Goal: Task Accomplishment & Management: Manage account settings

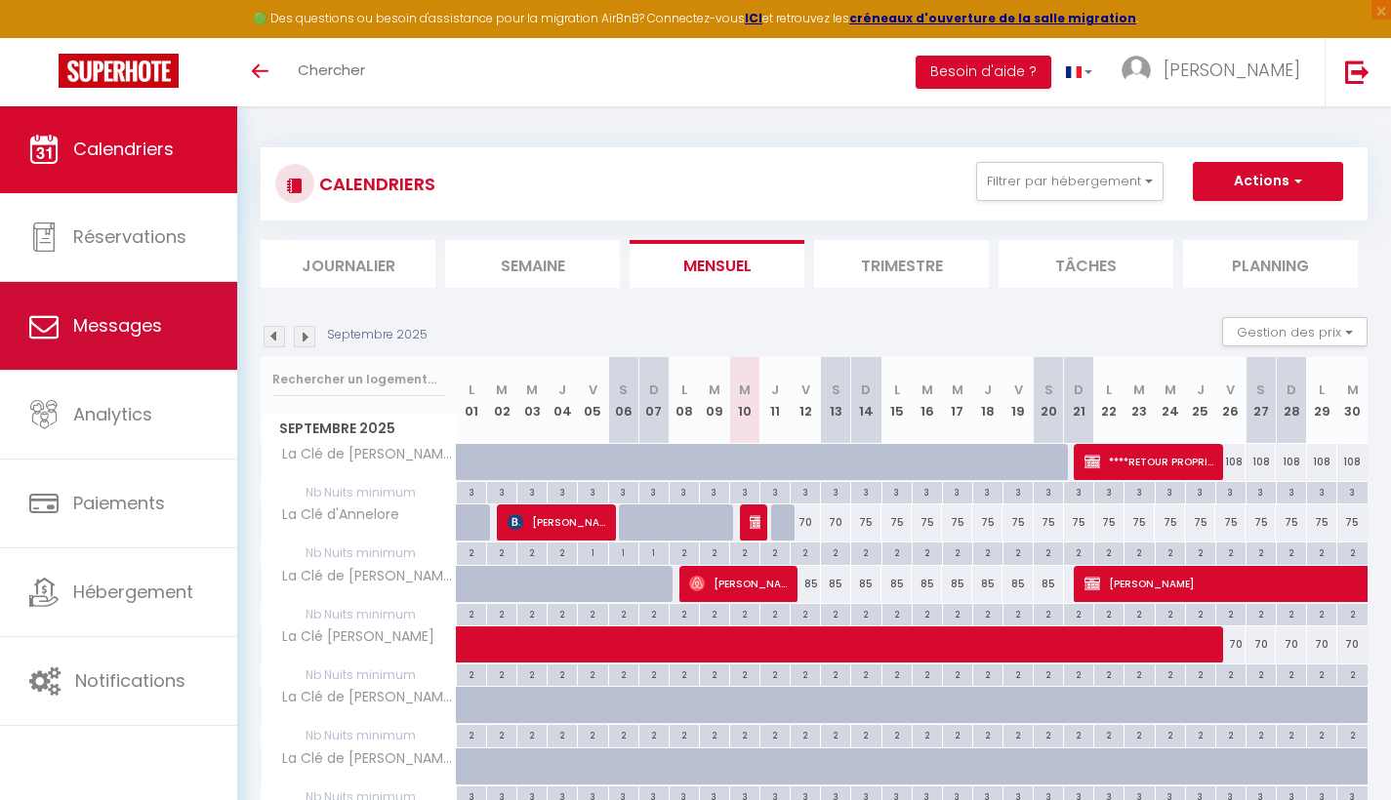
click at [130, 329] on span "Messages" at bounding box center [117, 325] width 89 height 24
select select "message"
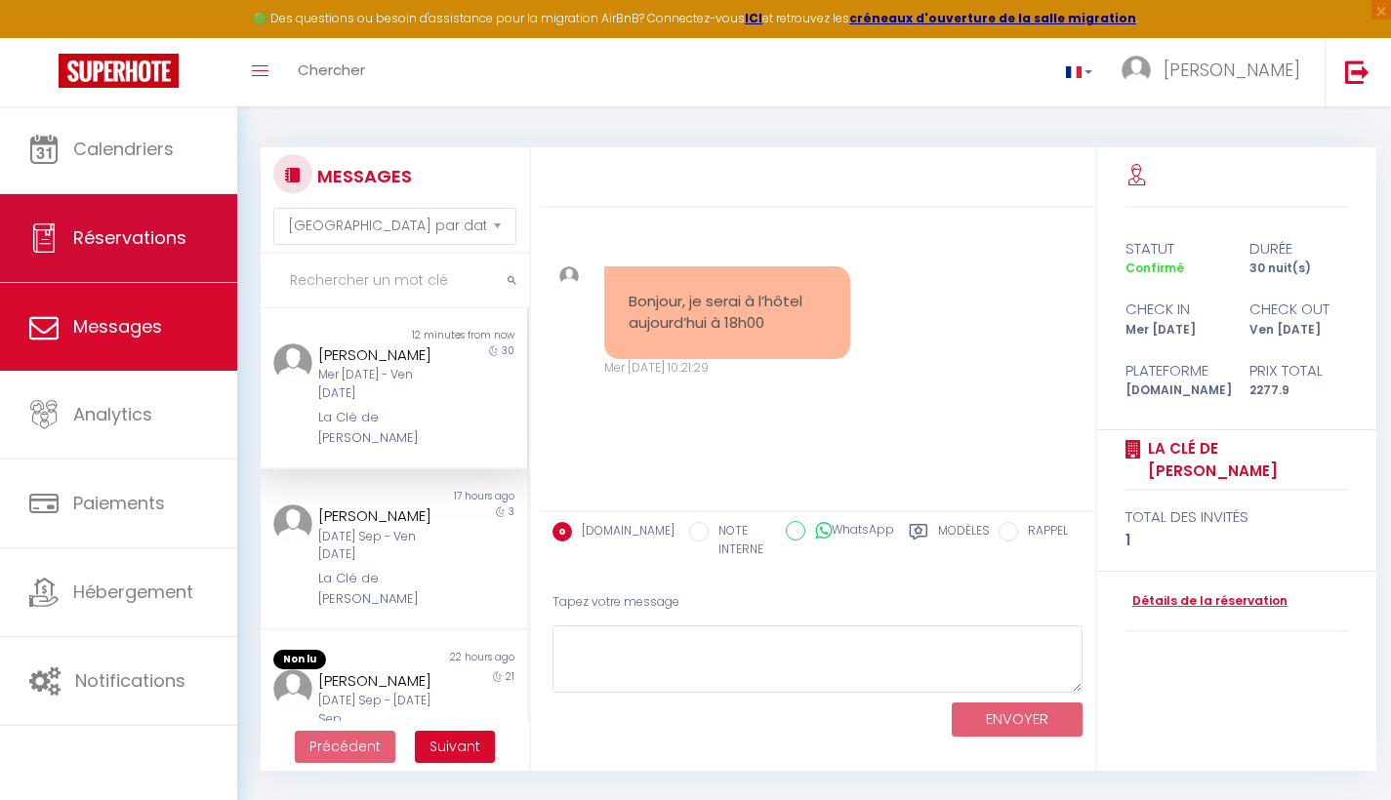
click at [142, 242] on span "Réservations" at bounding box center [129, 237] width 113 height 24
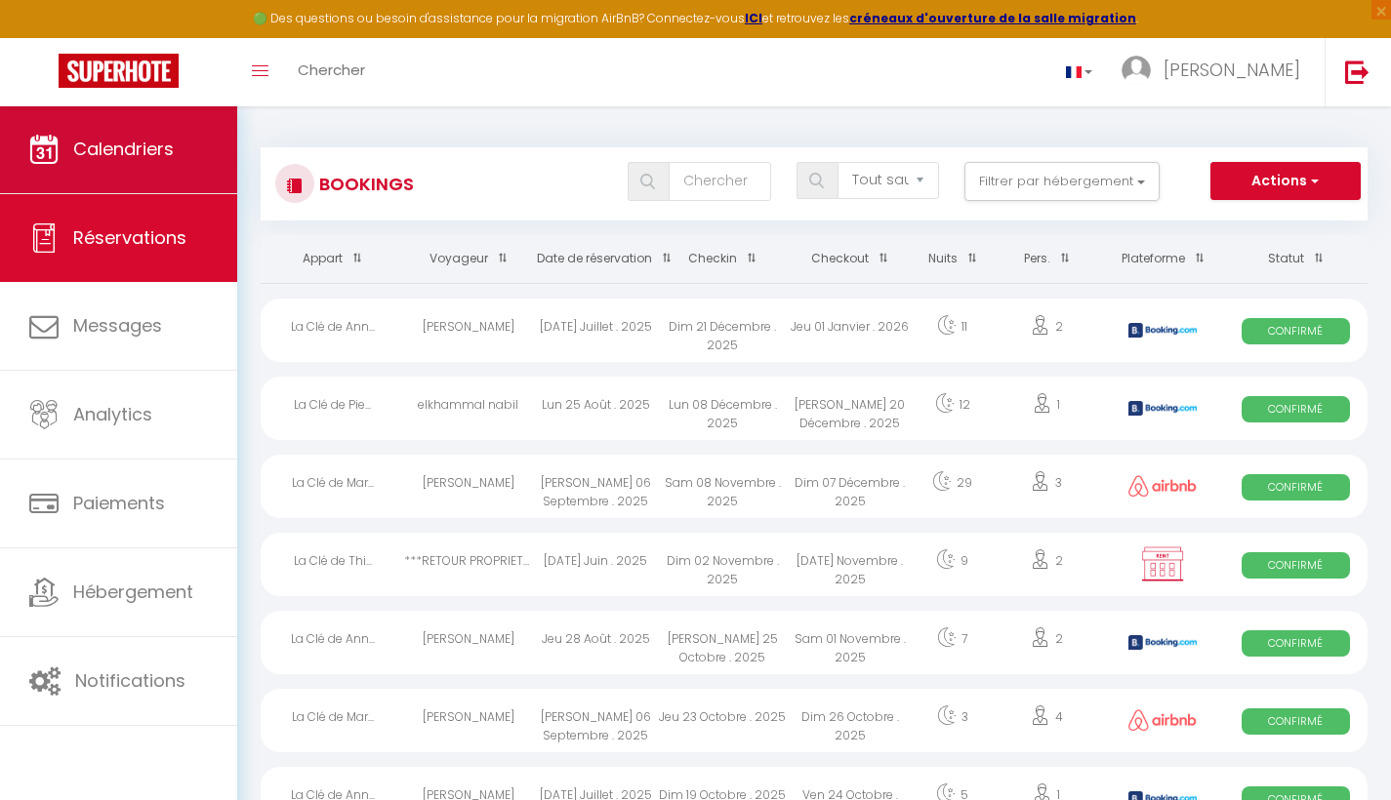
click at [135, 155] on span "Calendriers" at bounding box center [123, 149] width 101 height 24
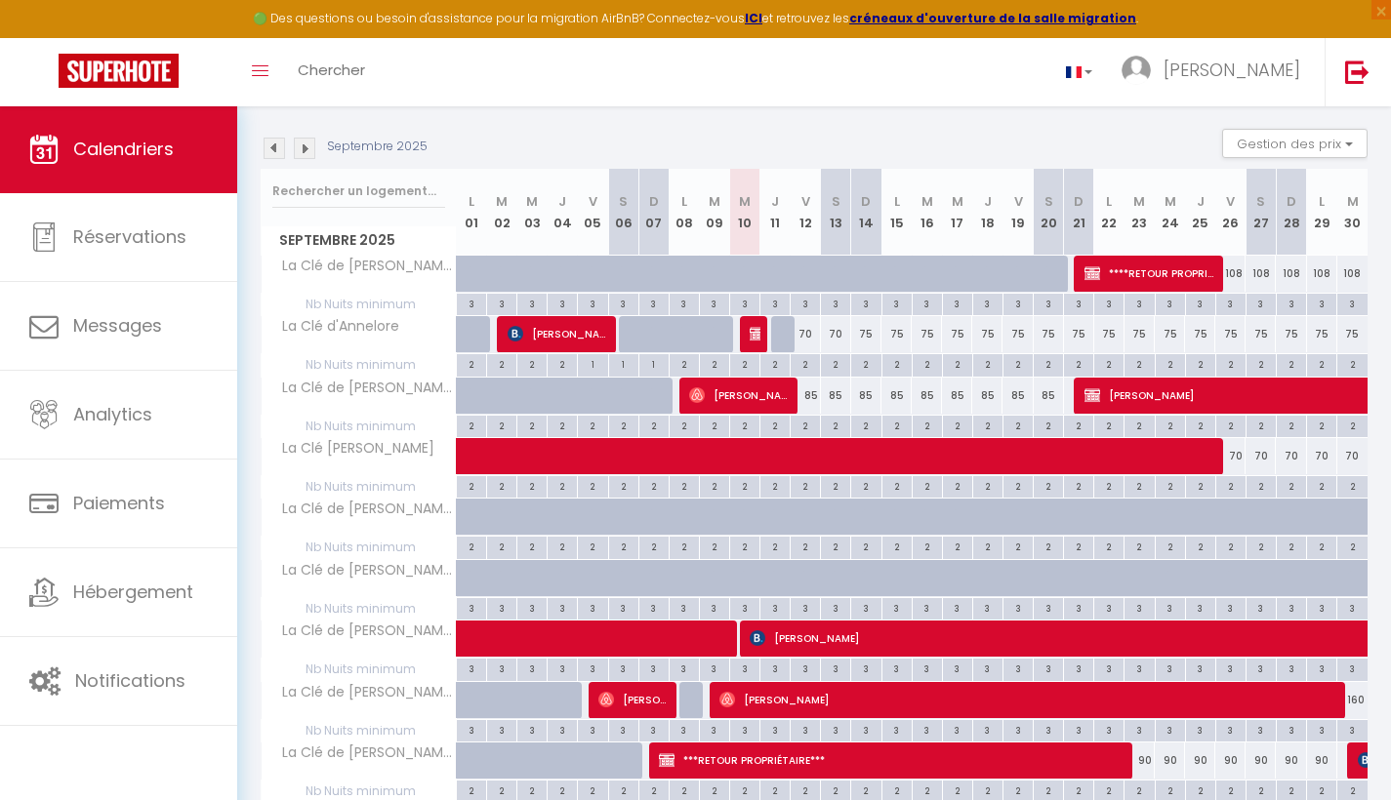
scroll to position [190, 0]
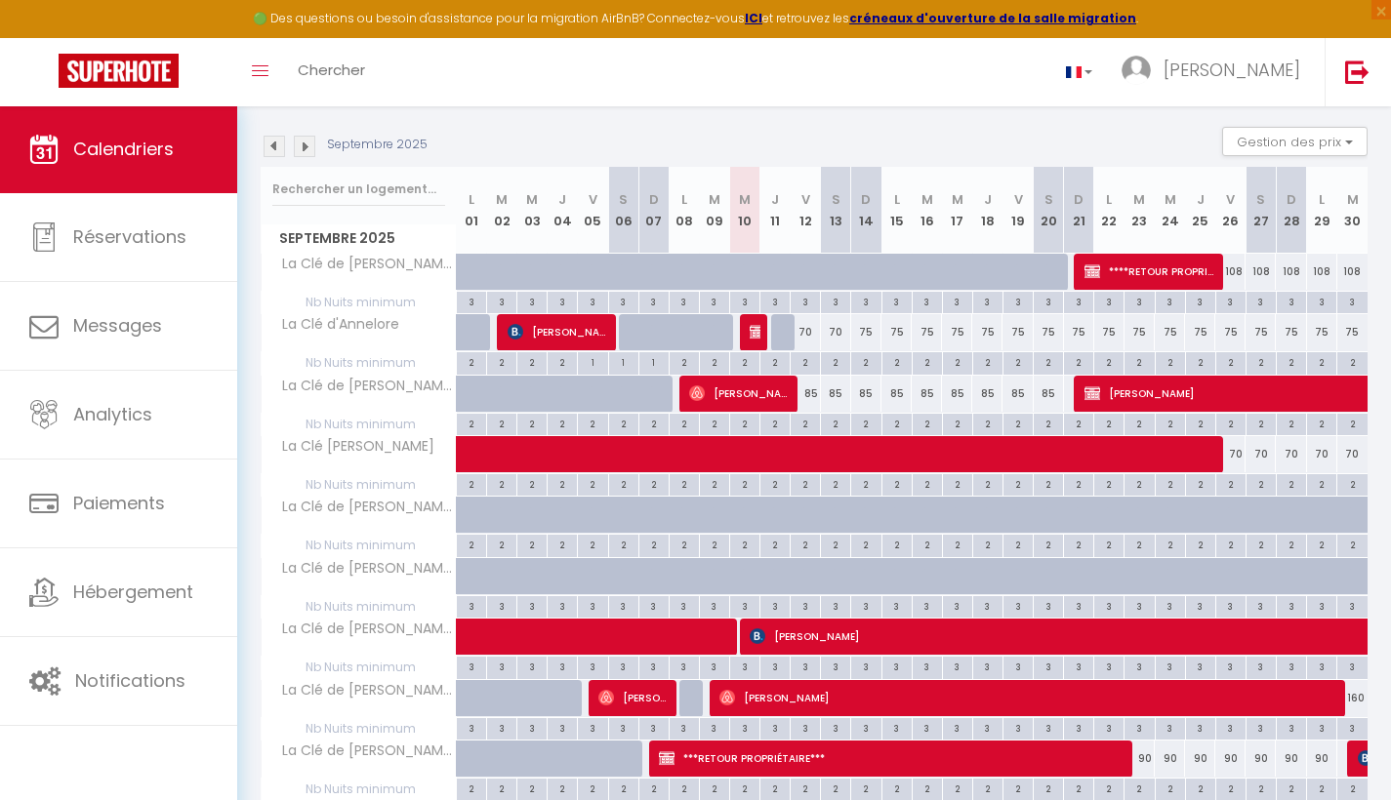
select select "OK"
select select "KO"
select select "0"
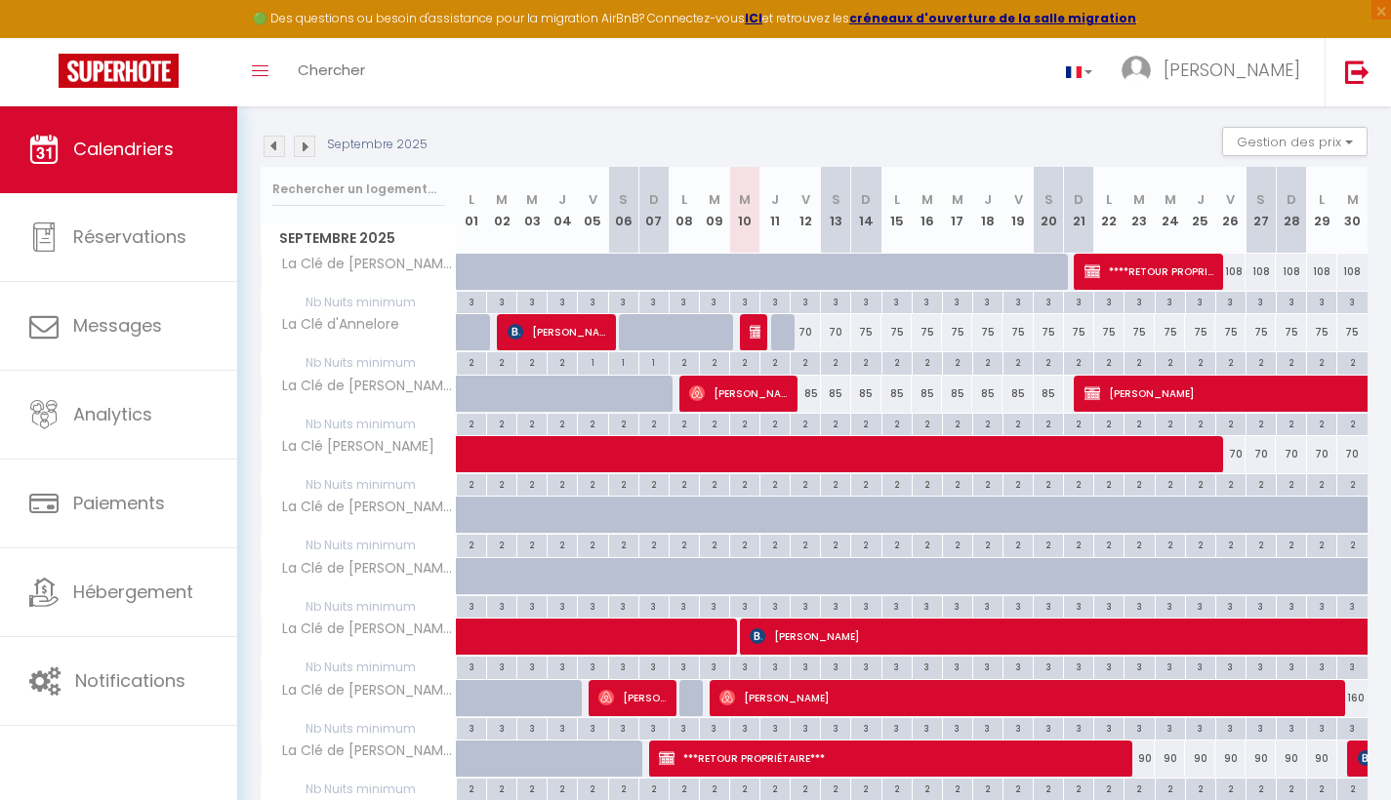
select select "1"
select select
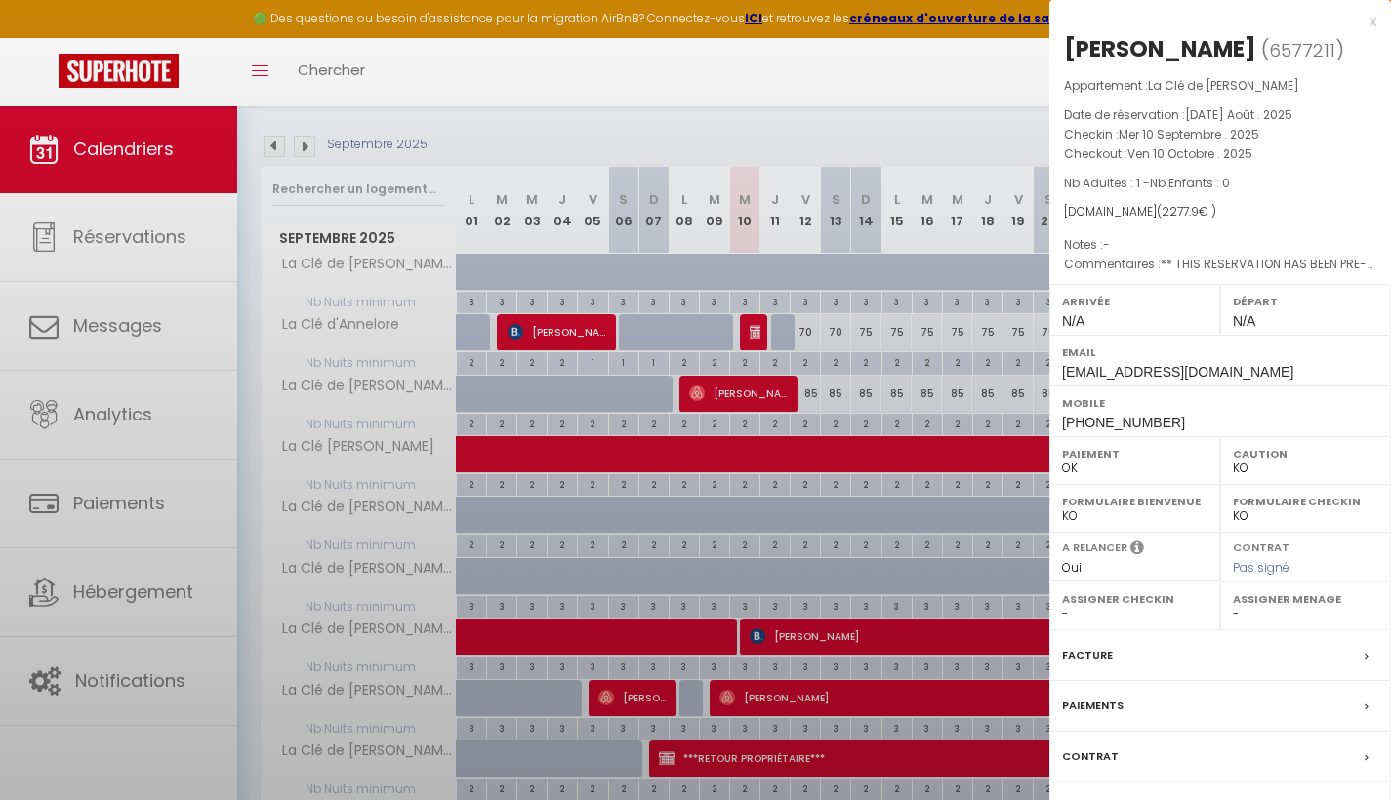
select select "31245"
select select "7312"
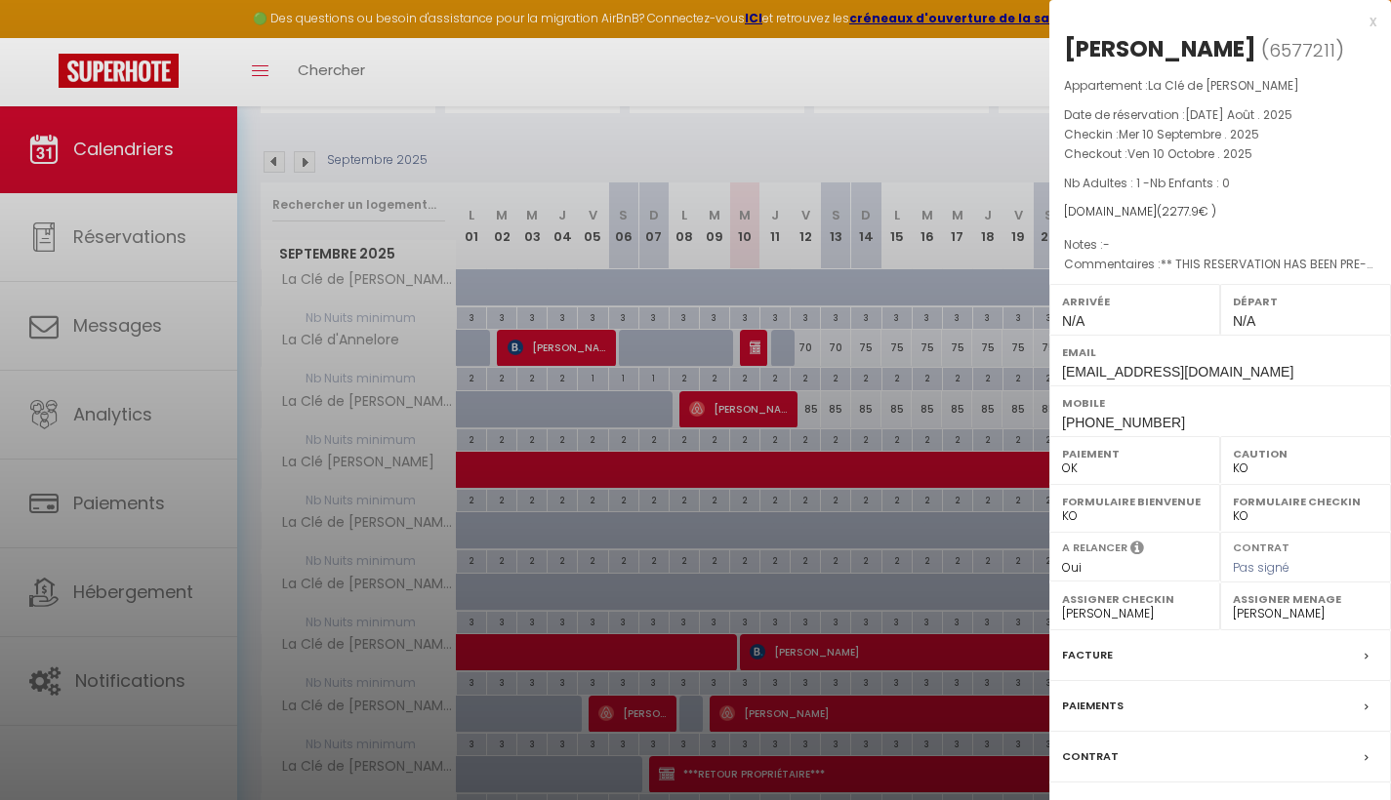
scroll to position [172, 0]
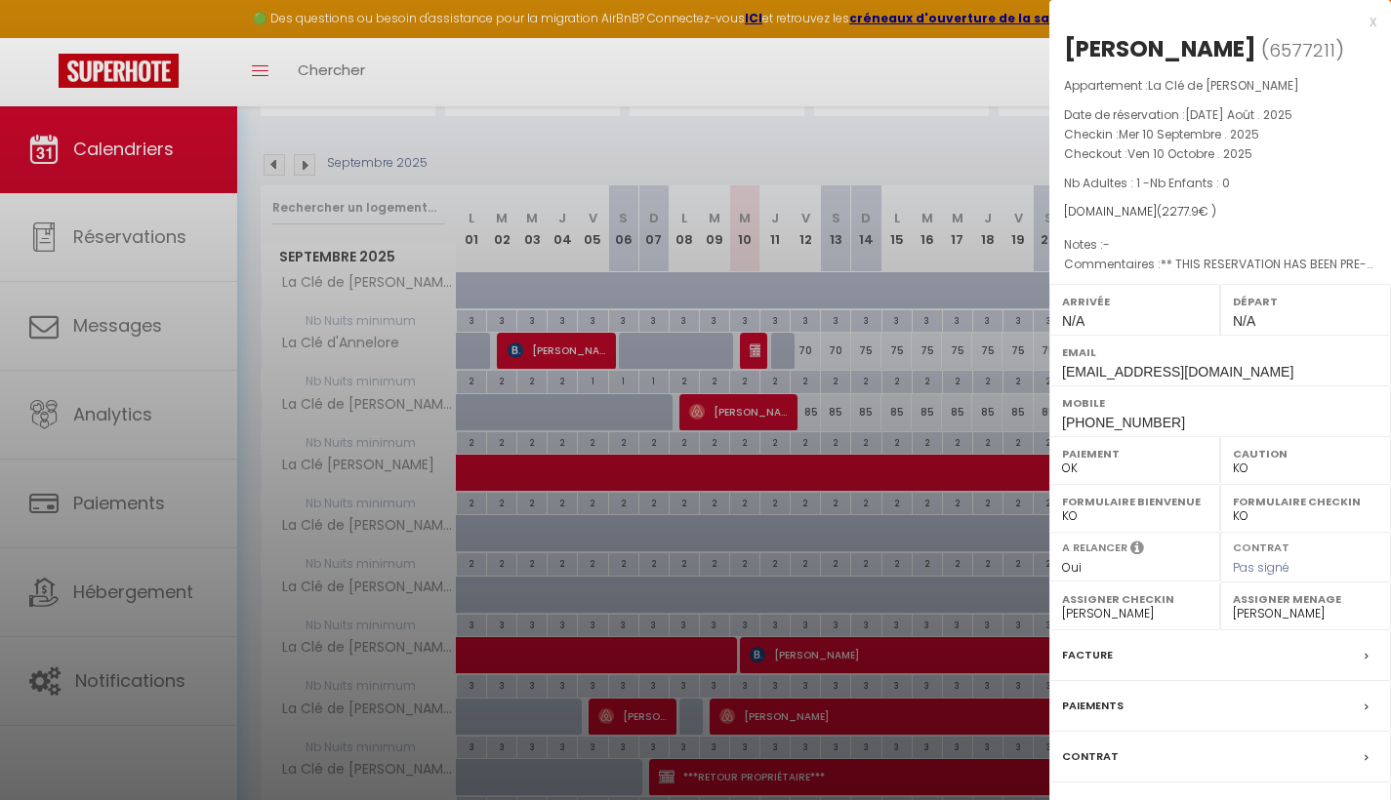
click at [868, 657] on div at bounding box center [695, 400] width 1391 height 800
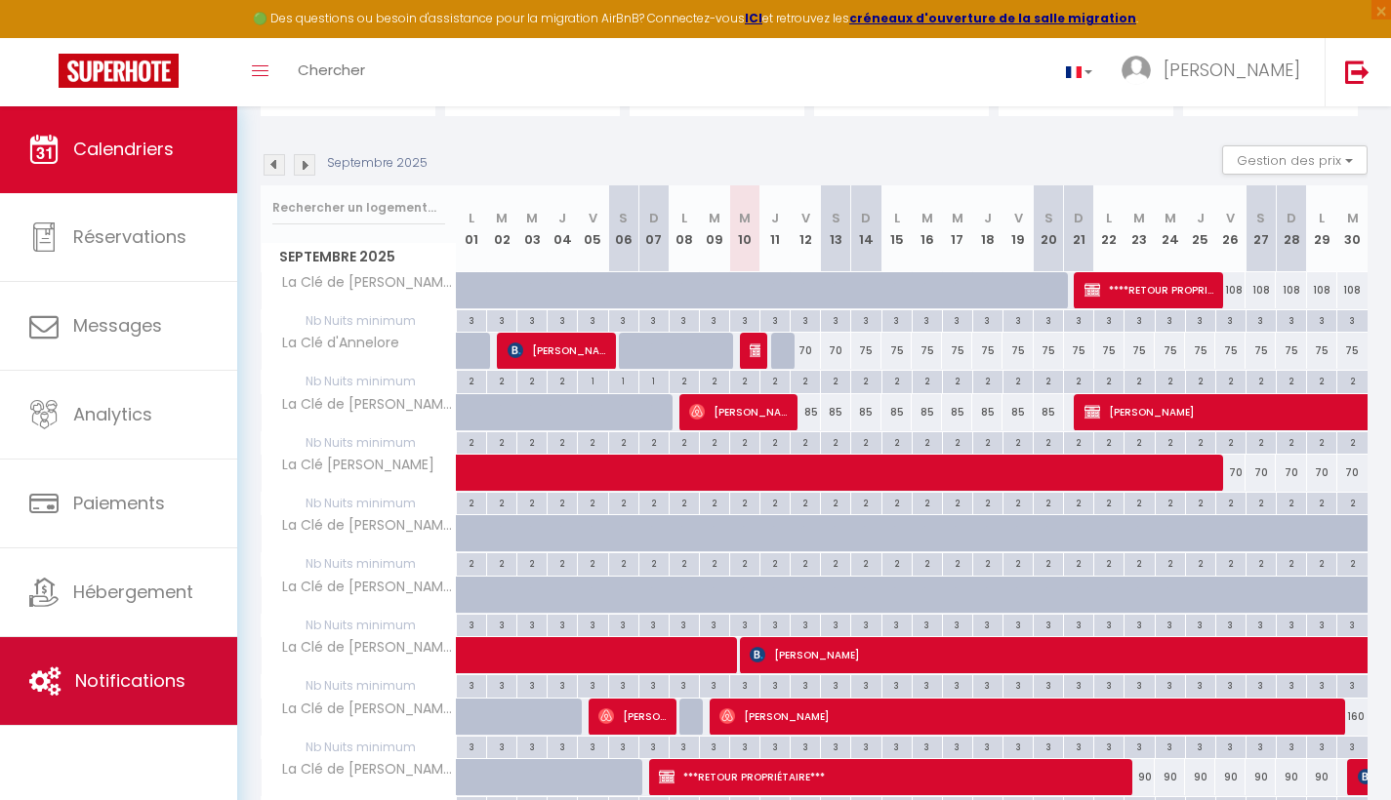
click at [128, 676] on span "Notifications" at bounding box center [130, 681] width 110 height 24
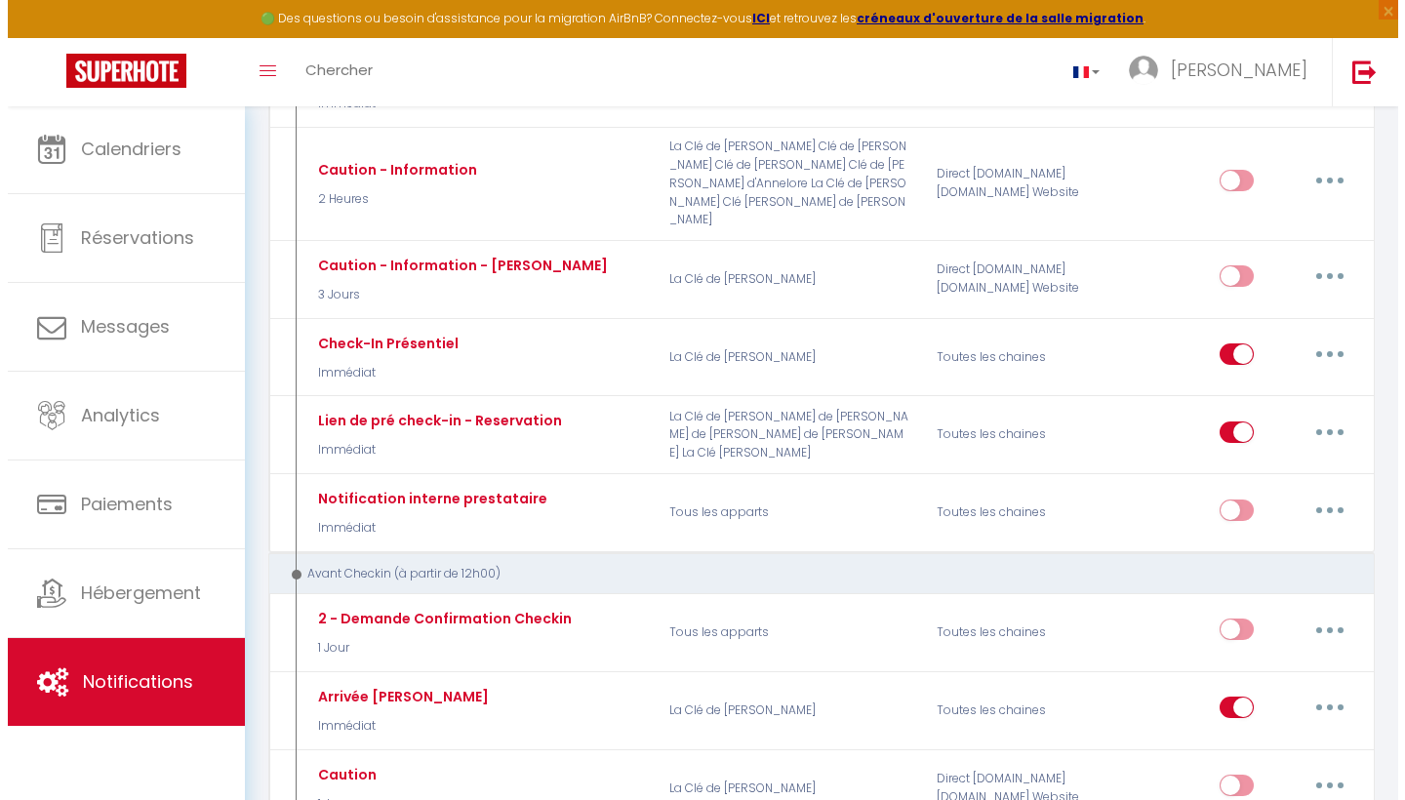
scroll to position [339, 0]
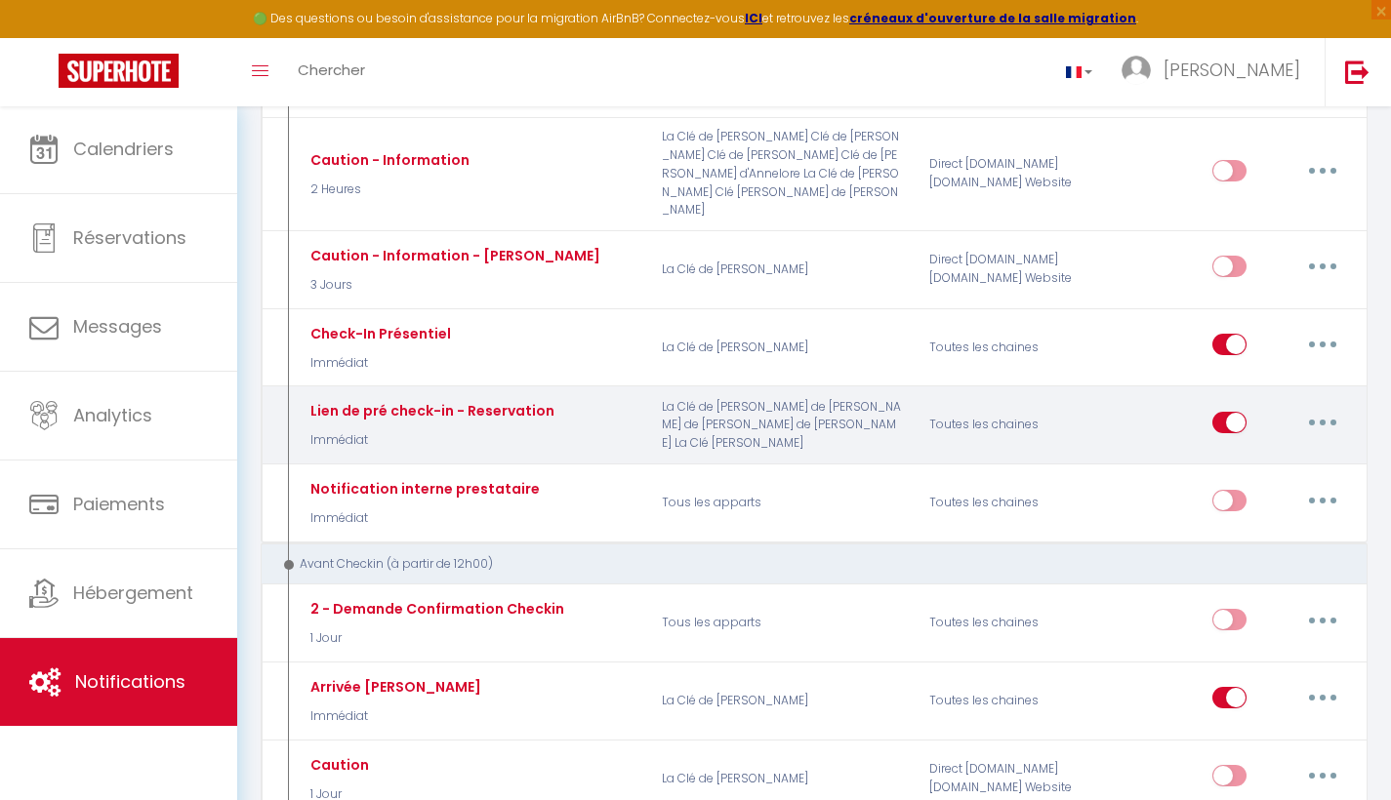
click at [1330, 407] on button "button" at bounding box center [1322, 422] width 55 height 31
click at [1254, 450] on link "Editer" at bounding box center [1271, 466] width 144 height 33
type input "Lien de pré check-in - Reservation"
select select "Immédiat"
select select "if_deposit_is_paid"
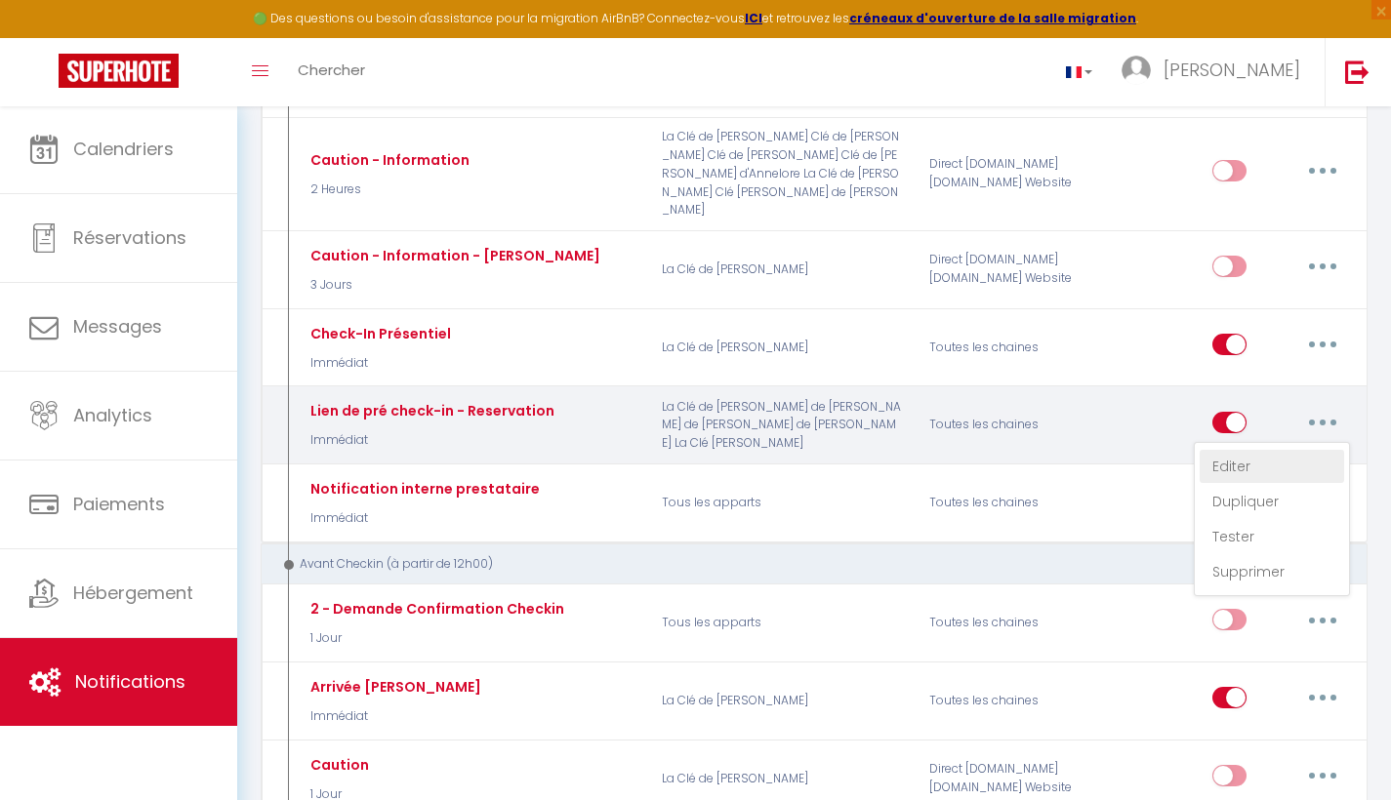
checkbox input "true"
checkbox input "false"
radio input "true"
type input "Votre réservation - Confirmation"
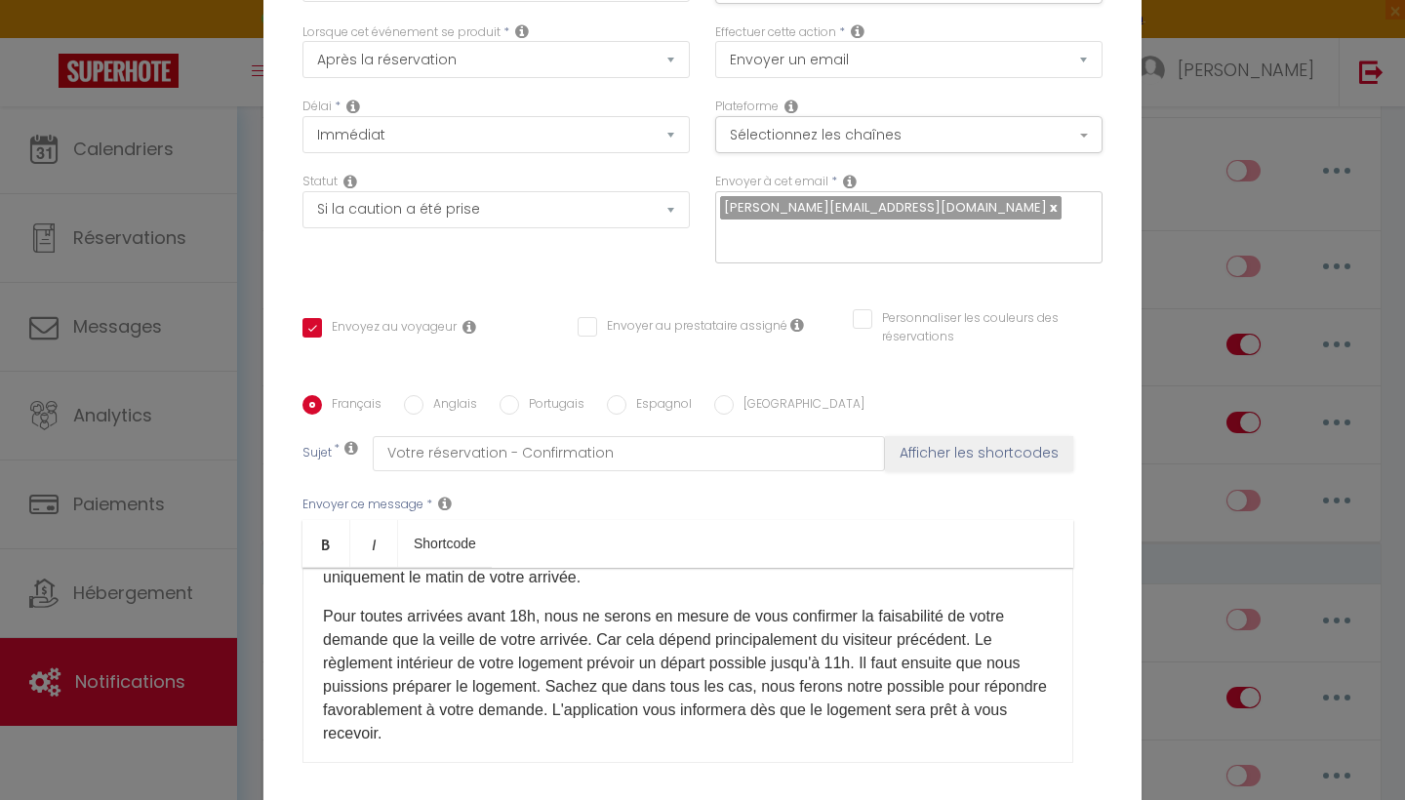
scroll to position [0, 0]
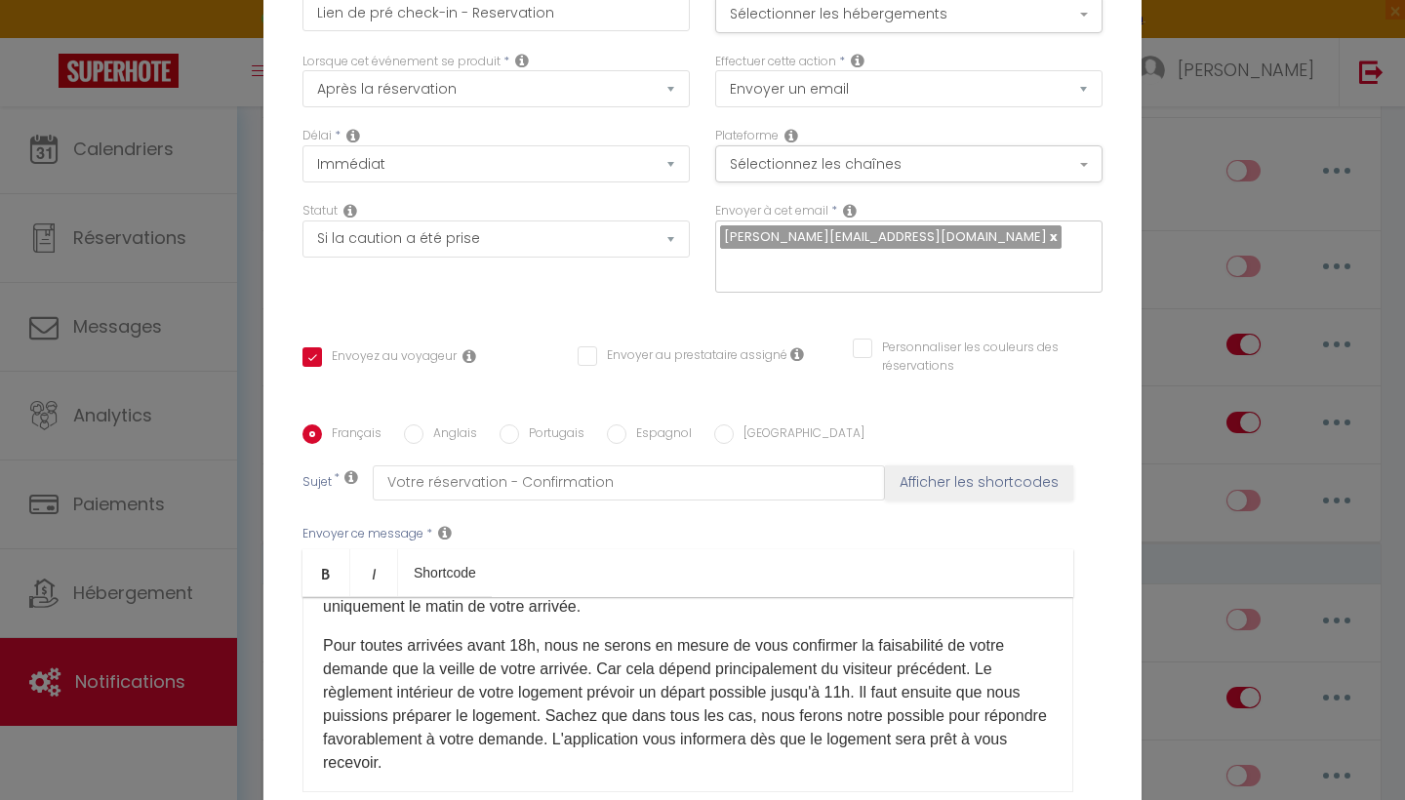
click at [1199, 165] on div "Modifier la notification × Titre * Lien de pré check-in - Reservation Pour cet …" at bounding box center [702, 400] width 1405 height 800
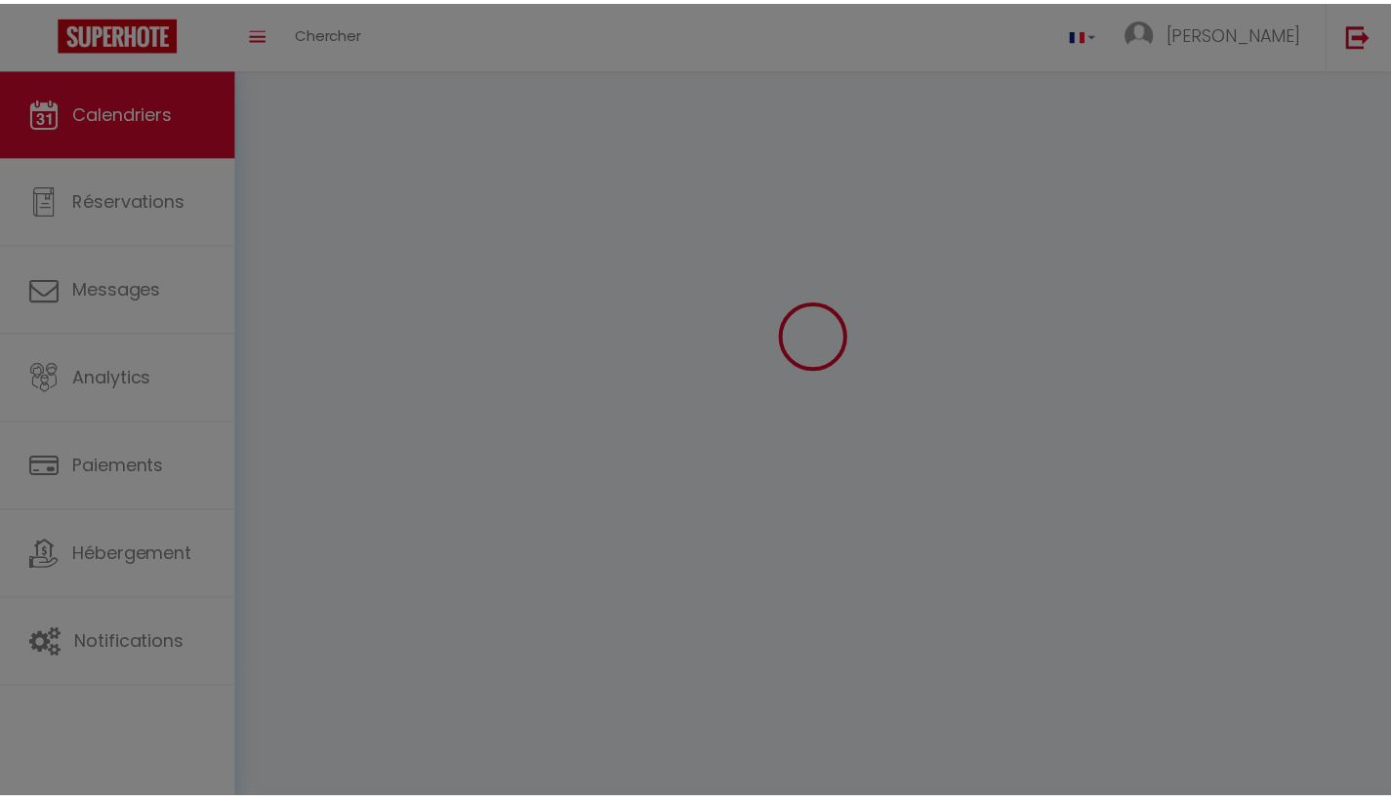
scroll to position [68, 0]
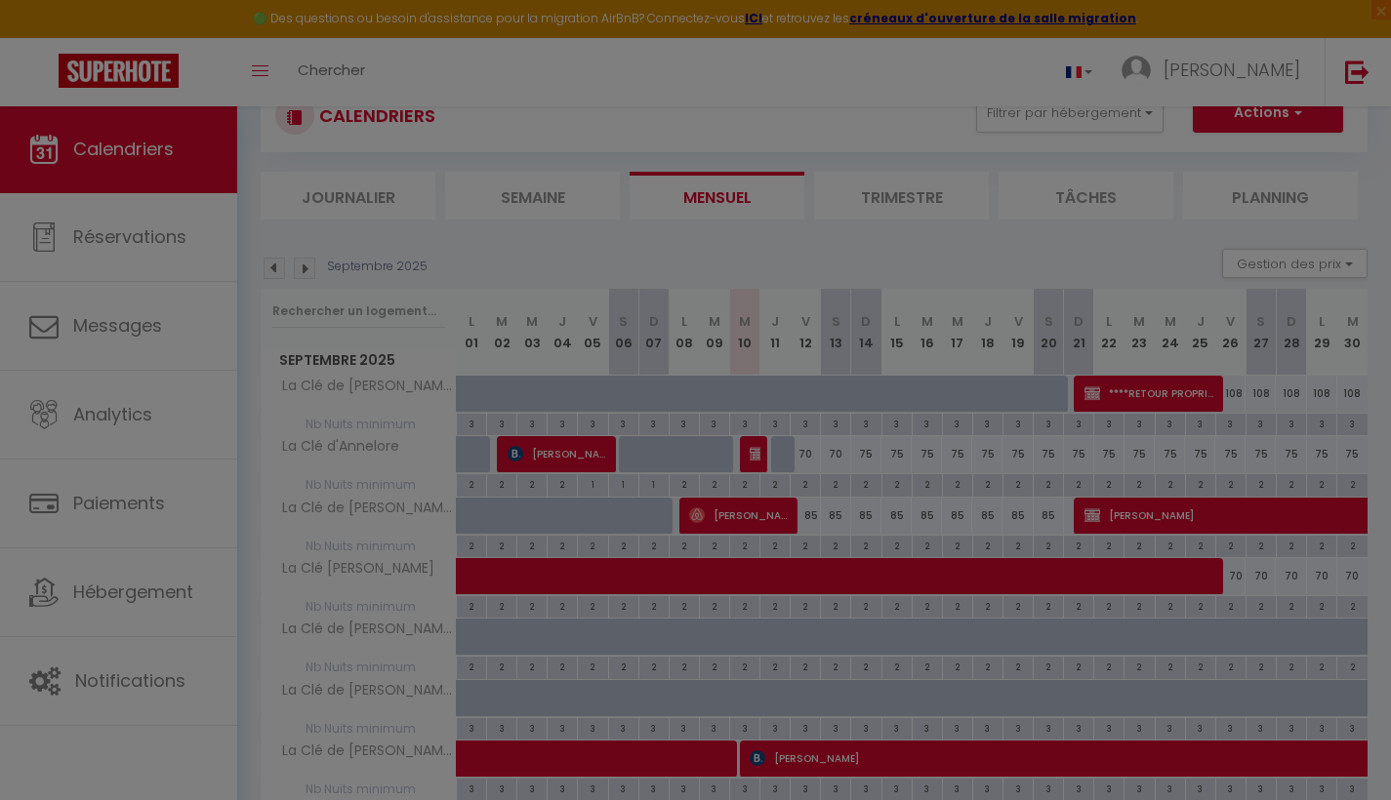
click at [488, 256] on div at bounding box center [695, 400] width 1391 height 800
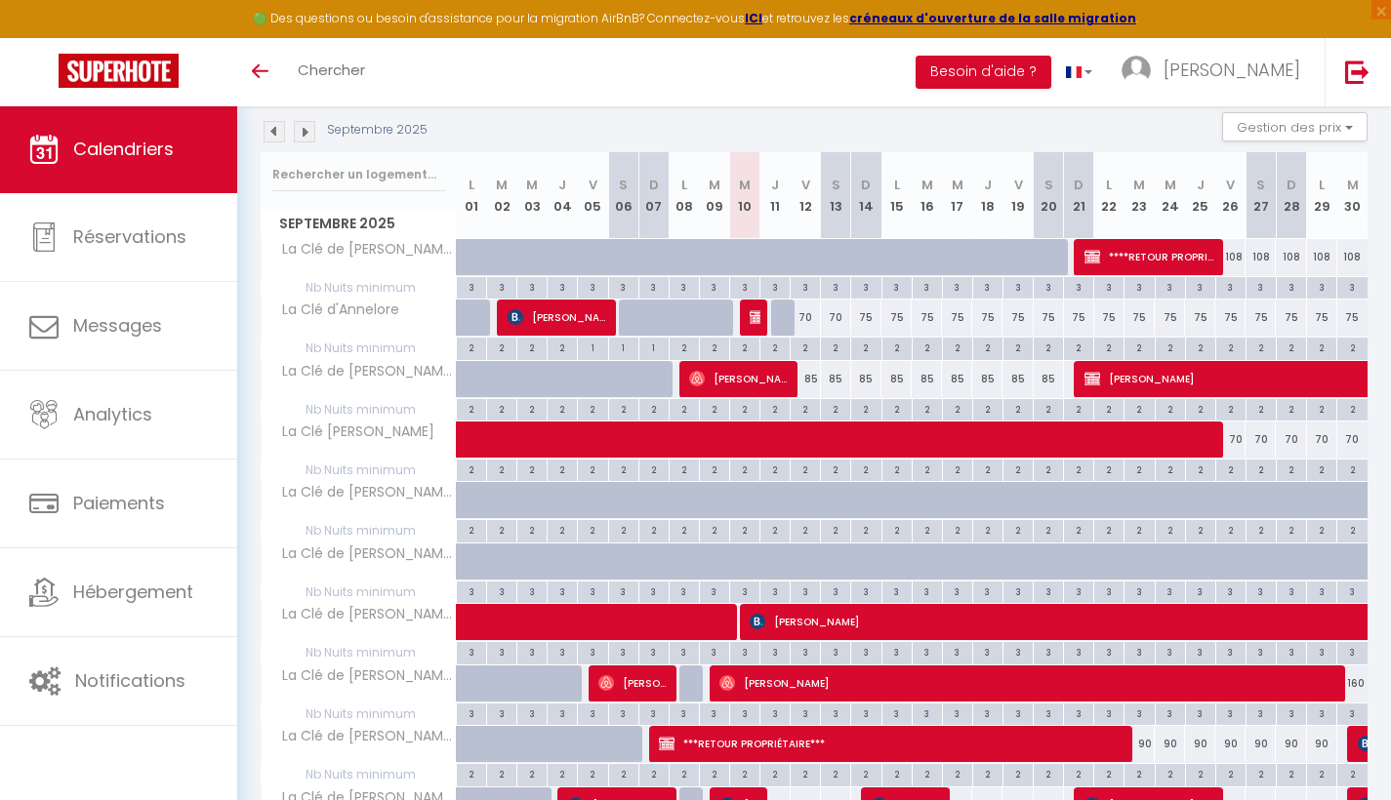
scroll to position [207, 0]
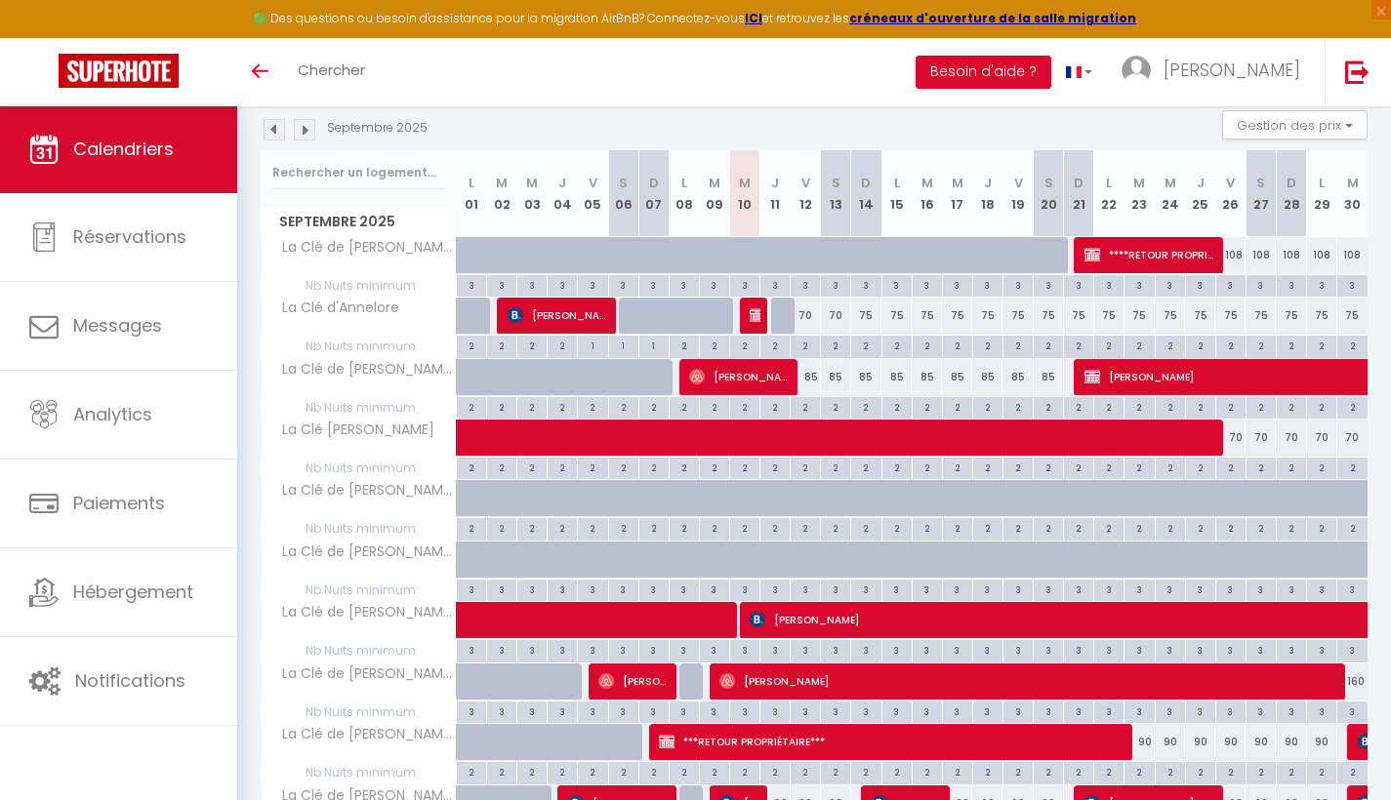
click at [628, 616] on span at bounding box center [679, 620] width 404 height 37
select select "OK"
select select "KO"
select select "0"
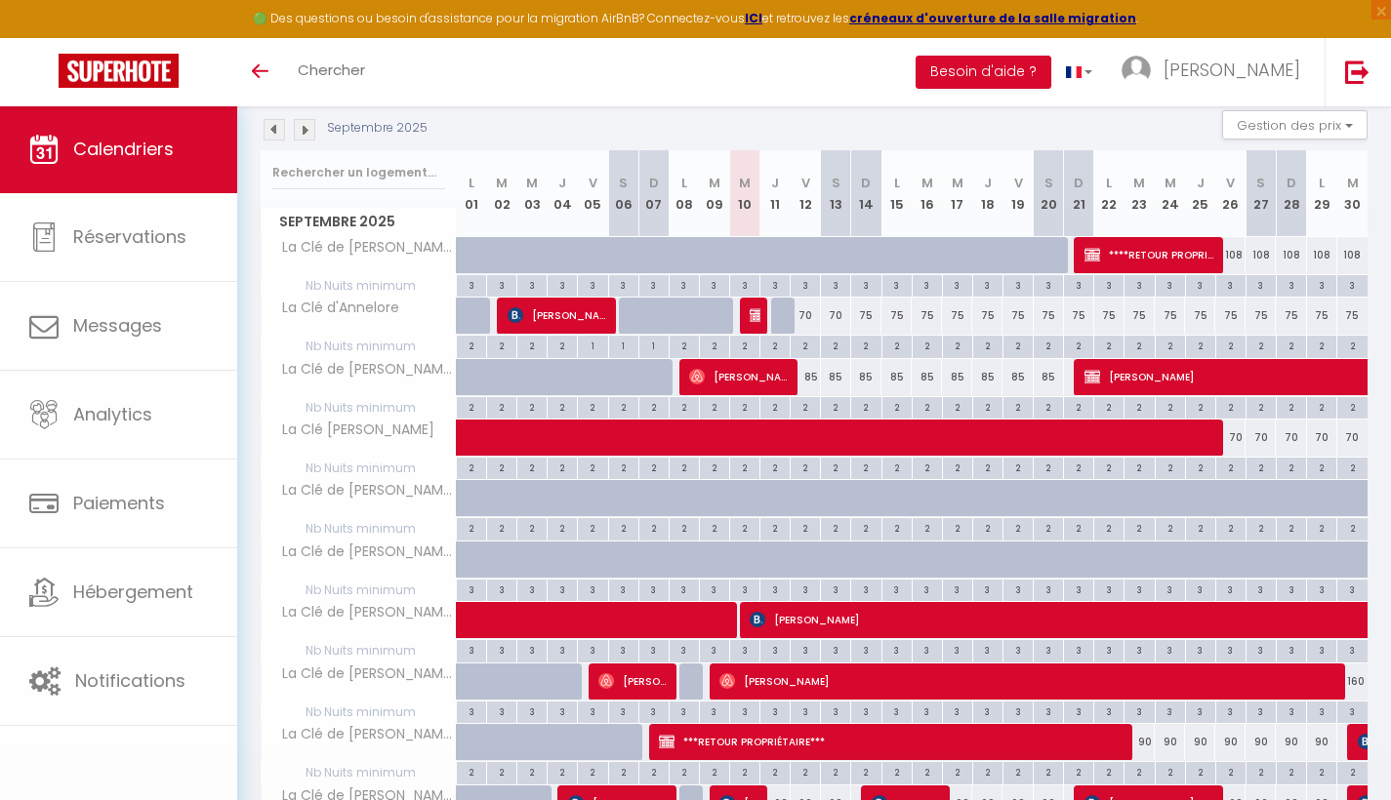
select select "1"
select select
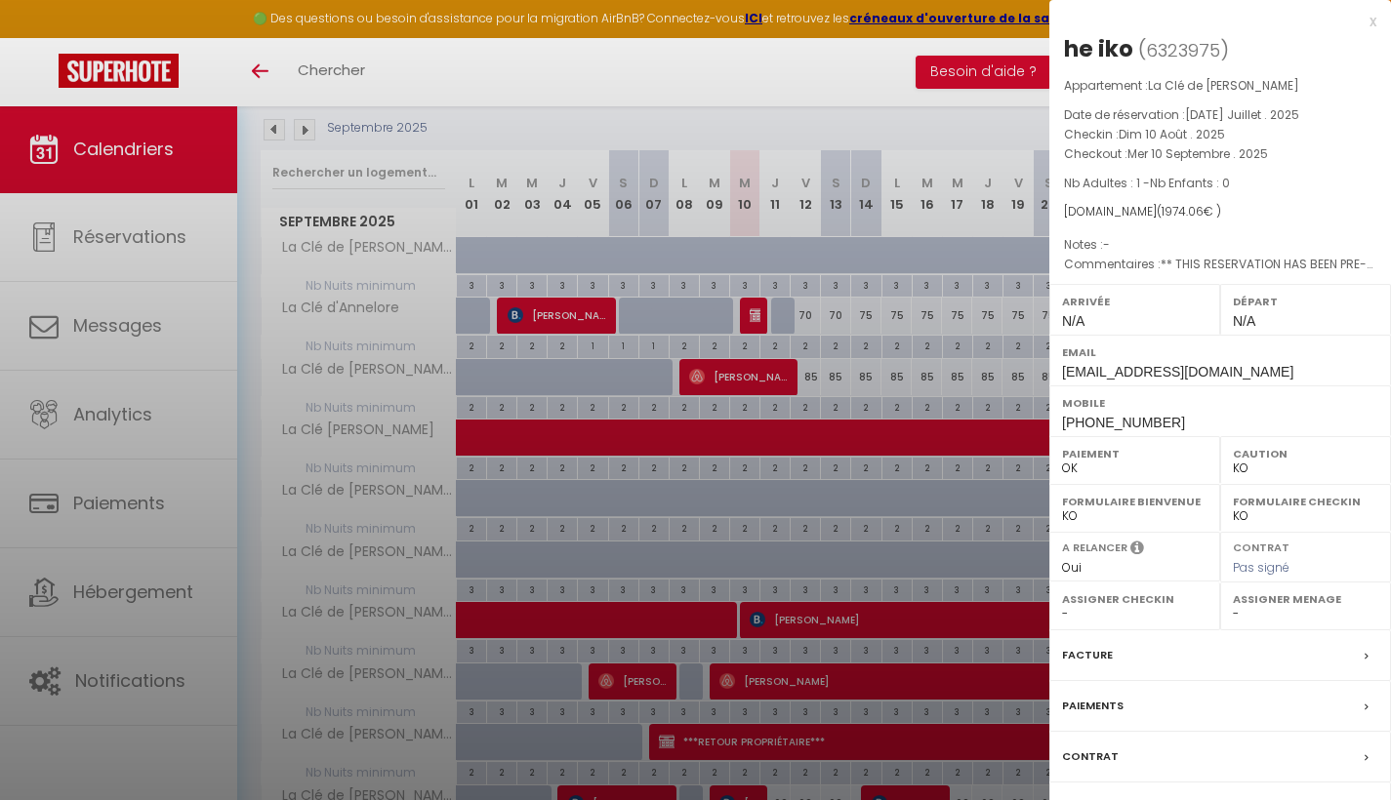
select select "31245"
select select "7312"
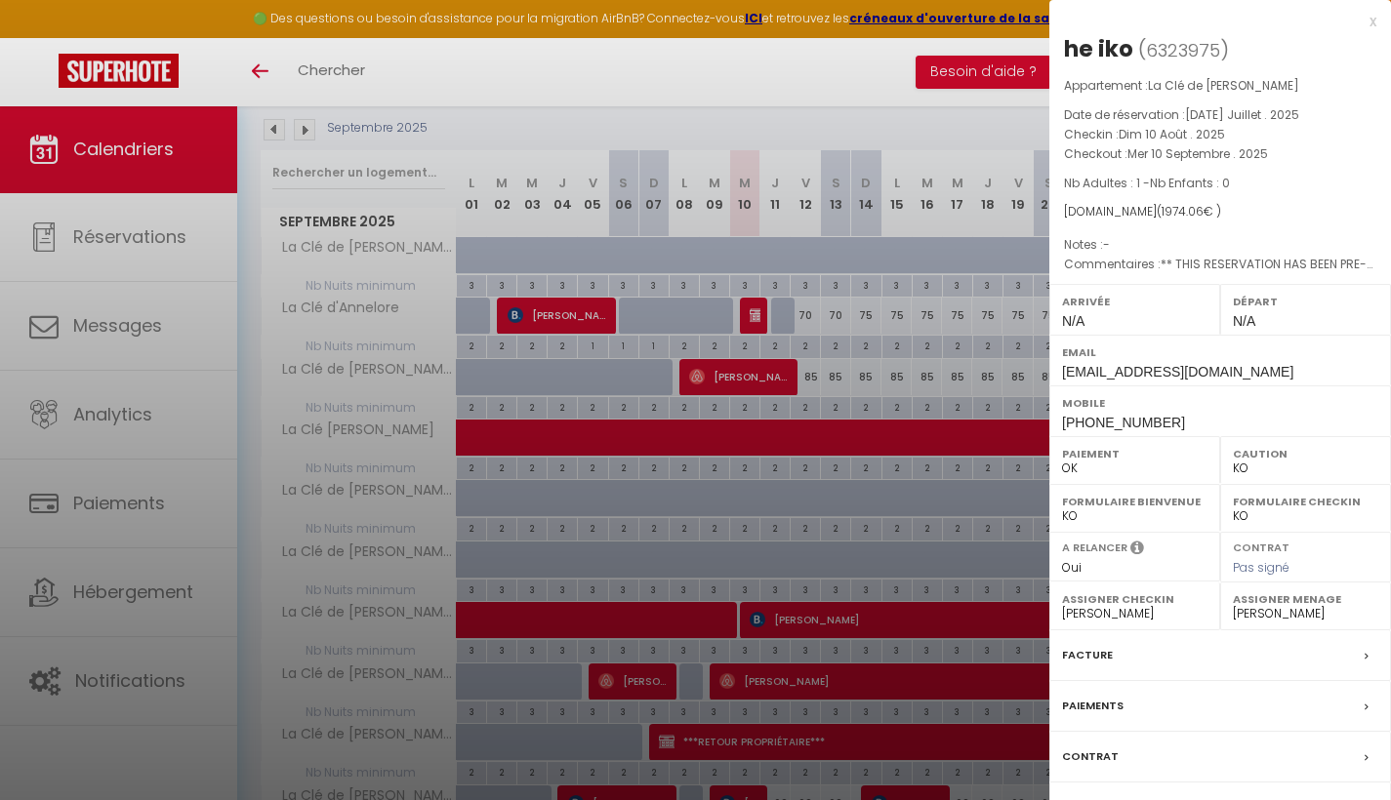
click at [932, 617] on div at bounding box center [695, 400] width 1391 height 800
